Goal: Download file/media

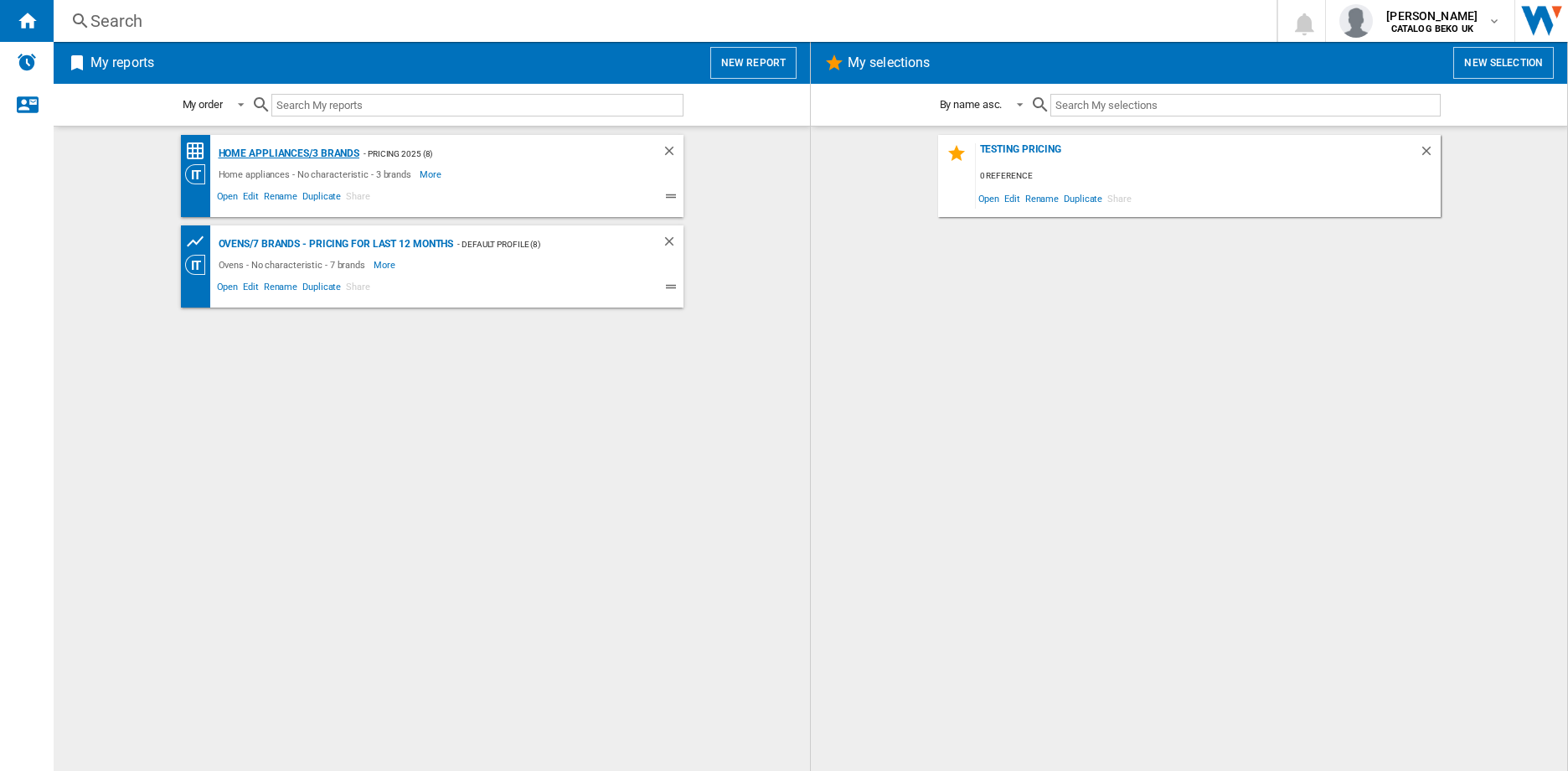
click at [315, 153] on div "Home appliances/3 brands" at bounding box center [287, 154] width 146 height 21
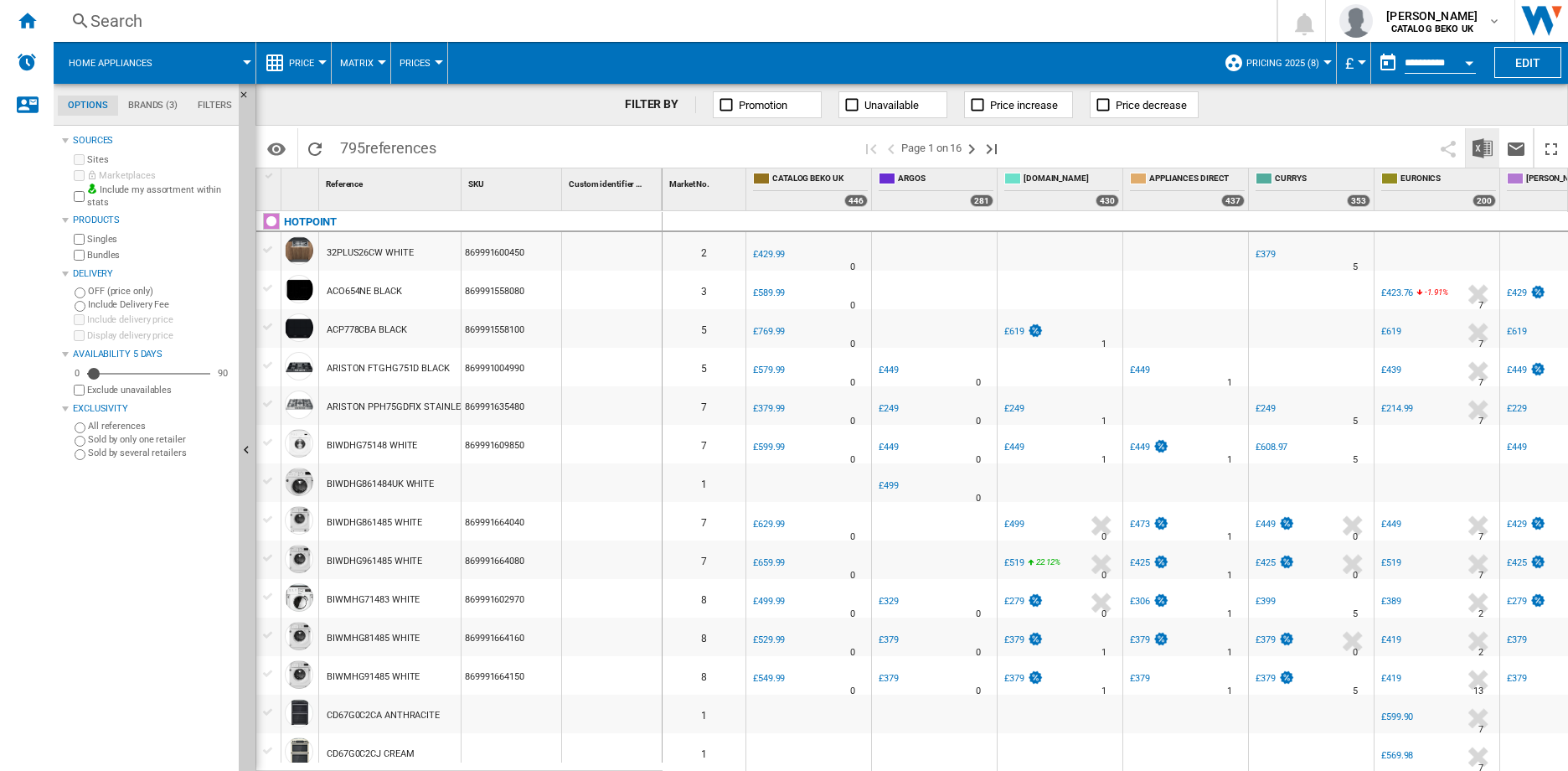
click at [1476, 141] on img "Download in Excel" at bounding box center [1483, 149] width 20 height 20
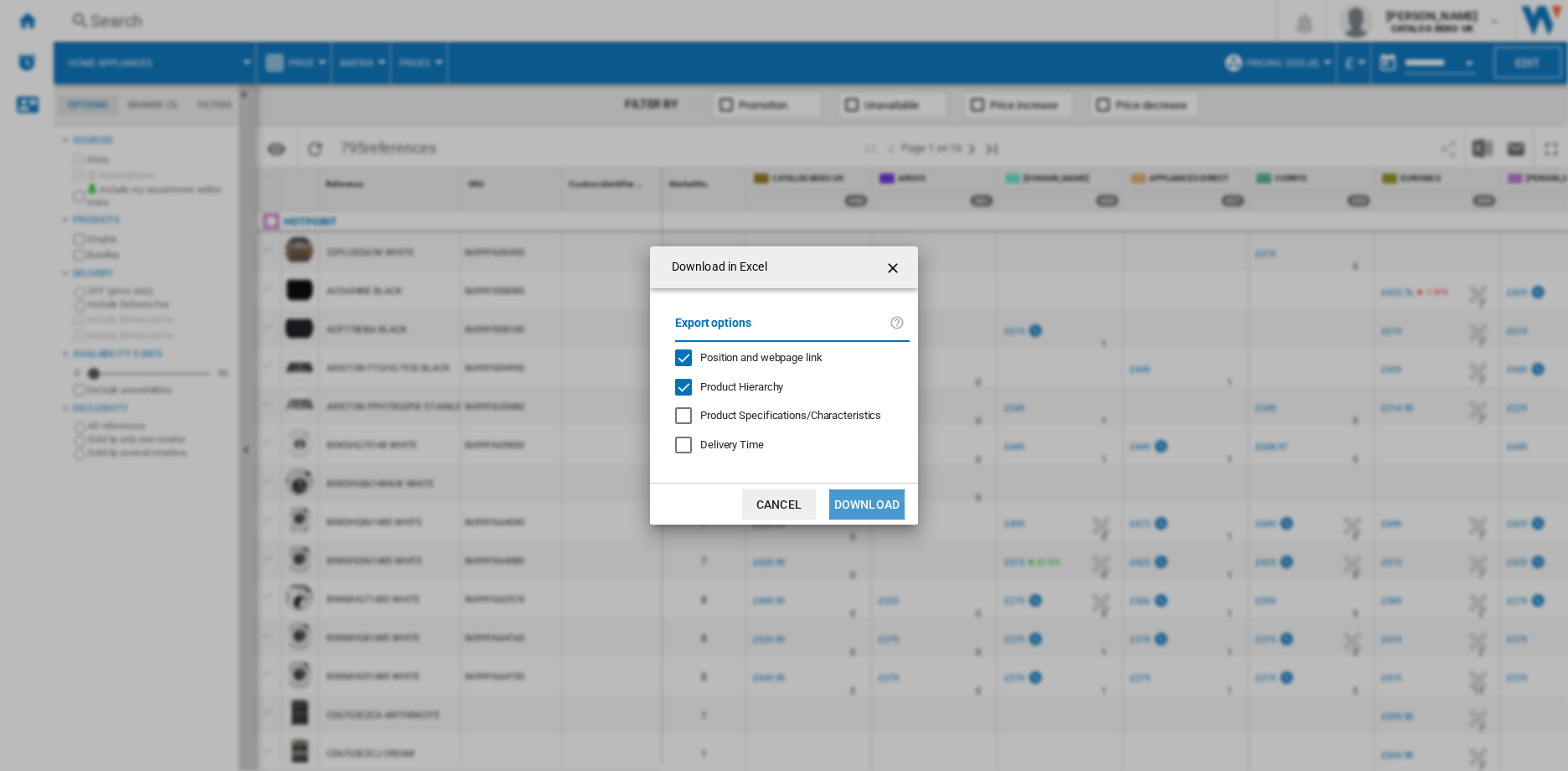
click at [867, 494] on button "Download" at bounding box center [867, 504] width 76 height 30
